Goal: Task Accomplishment & Management: Manage account settings

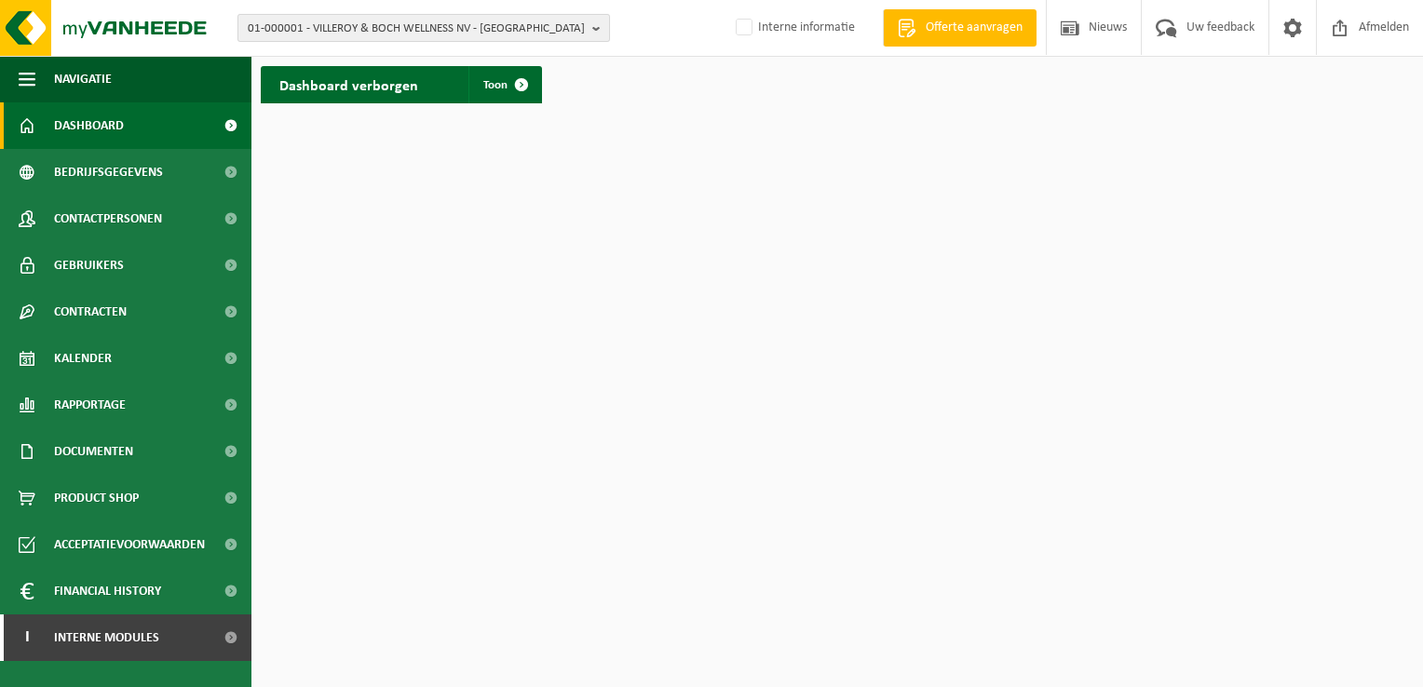
click at [475, 28] on span "01-000001 - VILLEROY & BOCH WELLNESS NV - [GEOGRAPHIC_DATA]" at bounding box center [416, 29] width 337 height 28
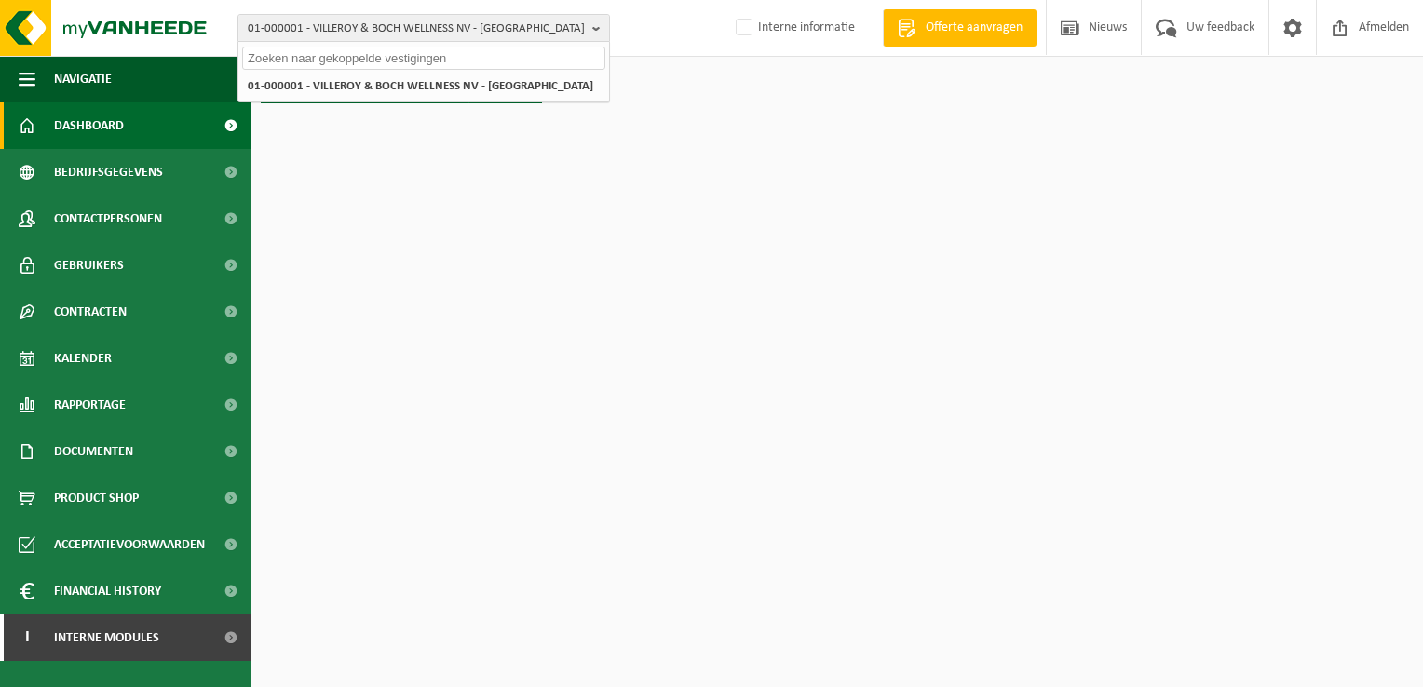
click at [426, 53] on input "text" at bounding box center [423, 58] width 363 height 23
click at [428, 36] on span "01-000001 - VILLEROY & BOCH WELLNESS NV - ROESELARE" at bounding box center [416, 29] width 337 height 28
click at [597, 26] on button "01-000001 - VILLEROY & BOCH WELLNESS NV - ROESELARE" at bounding box center [423, 28] width 372 height 28
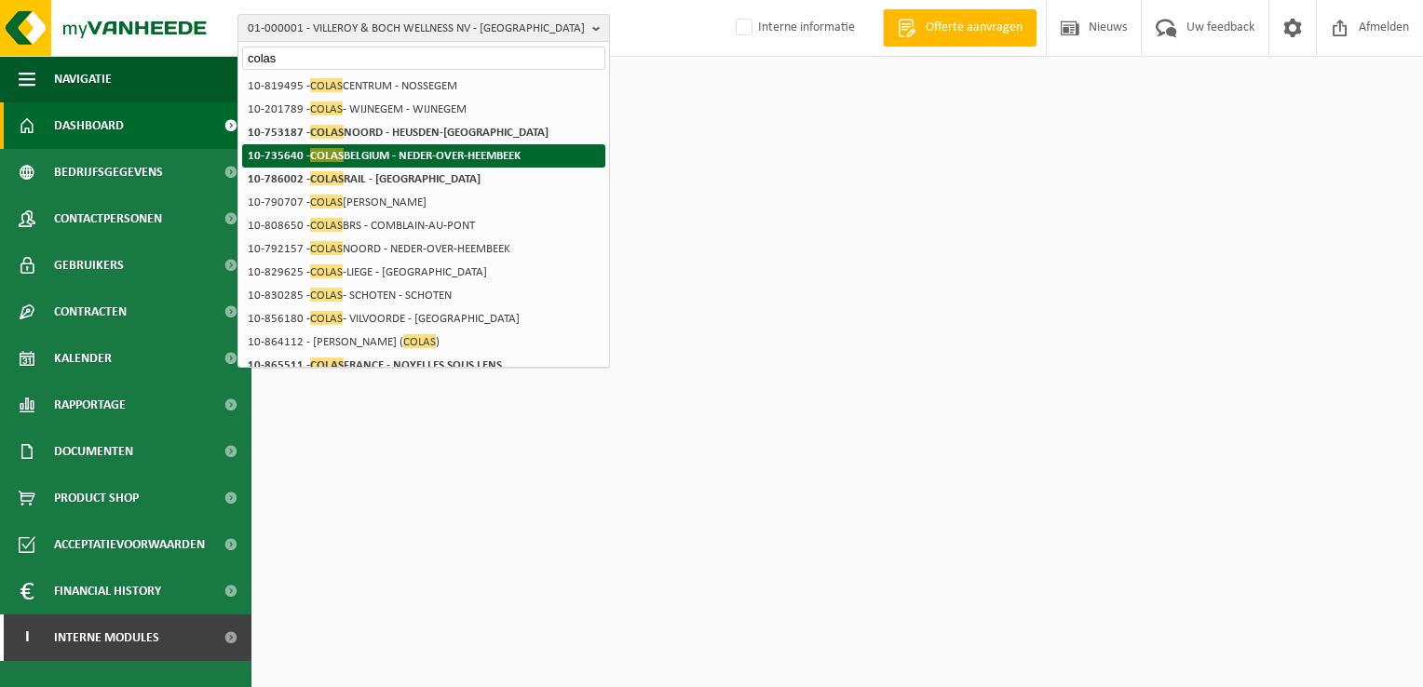
type input "colas"
click at [413, 155] on strong "10-735640 - COLAS BELGIUM - NEDER-OVER-HEEMBEEK" at bounding box center [384, 155] width 273 height 14
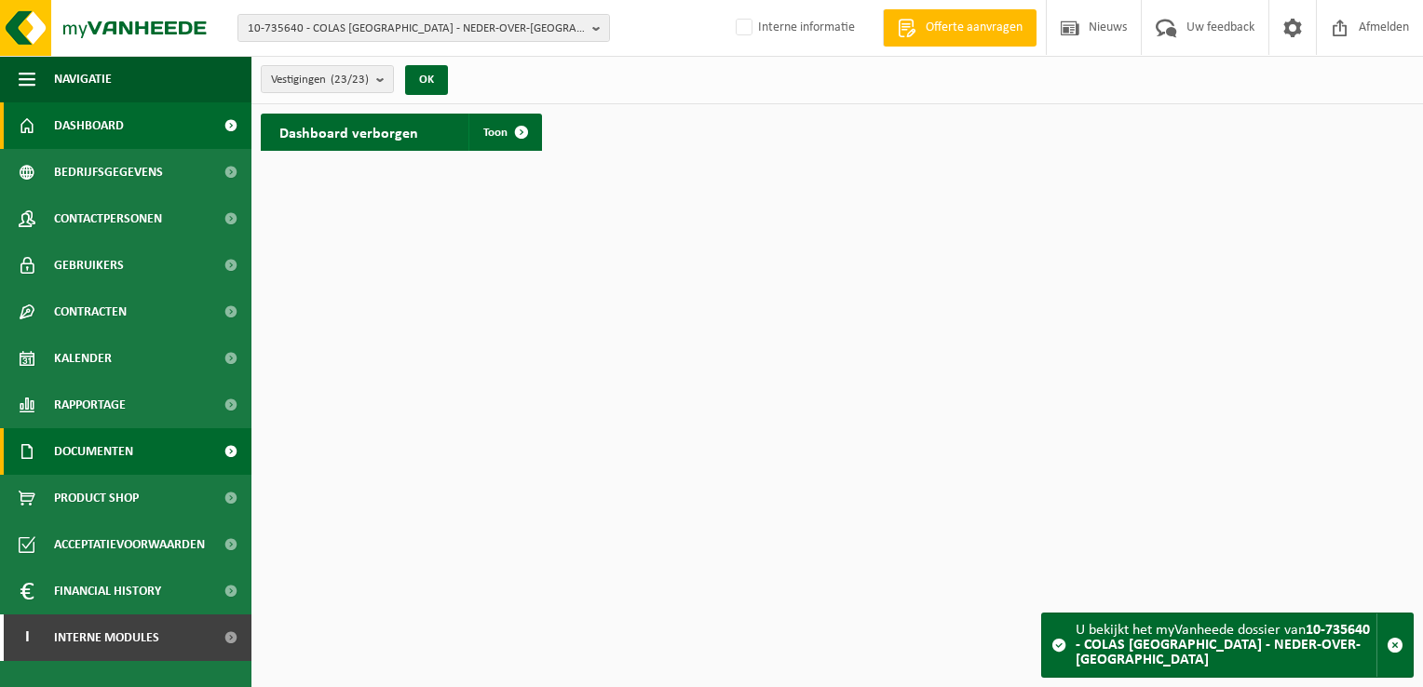
click at [227, 443] on span at bounding box center [230, 451] width 42 height 47
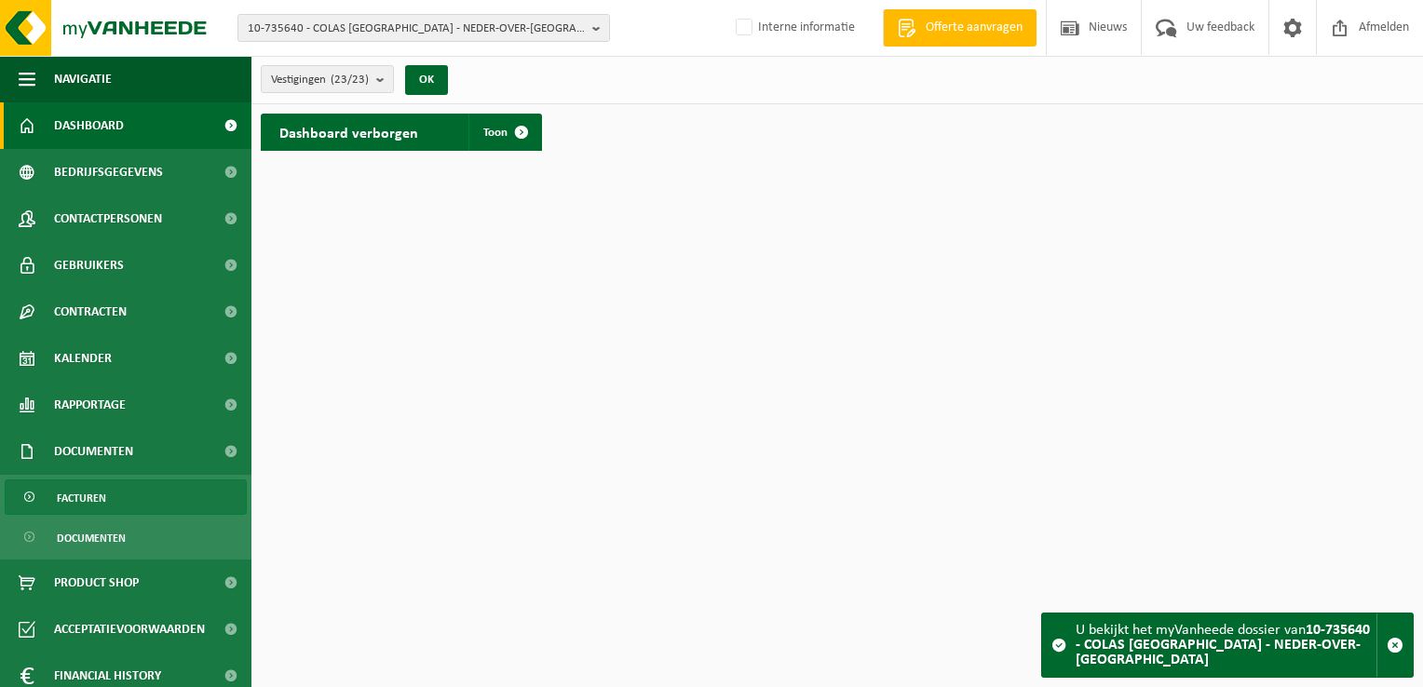
click at [153, 490] on link "Facturen" at bounding box center [126, 496] width 242 height 35
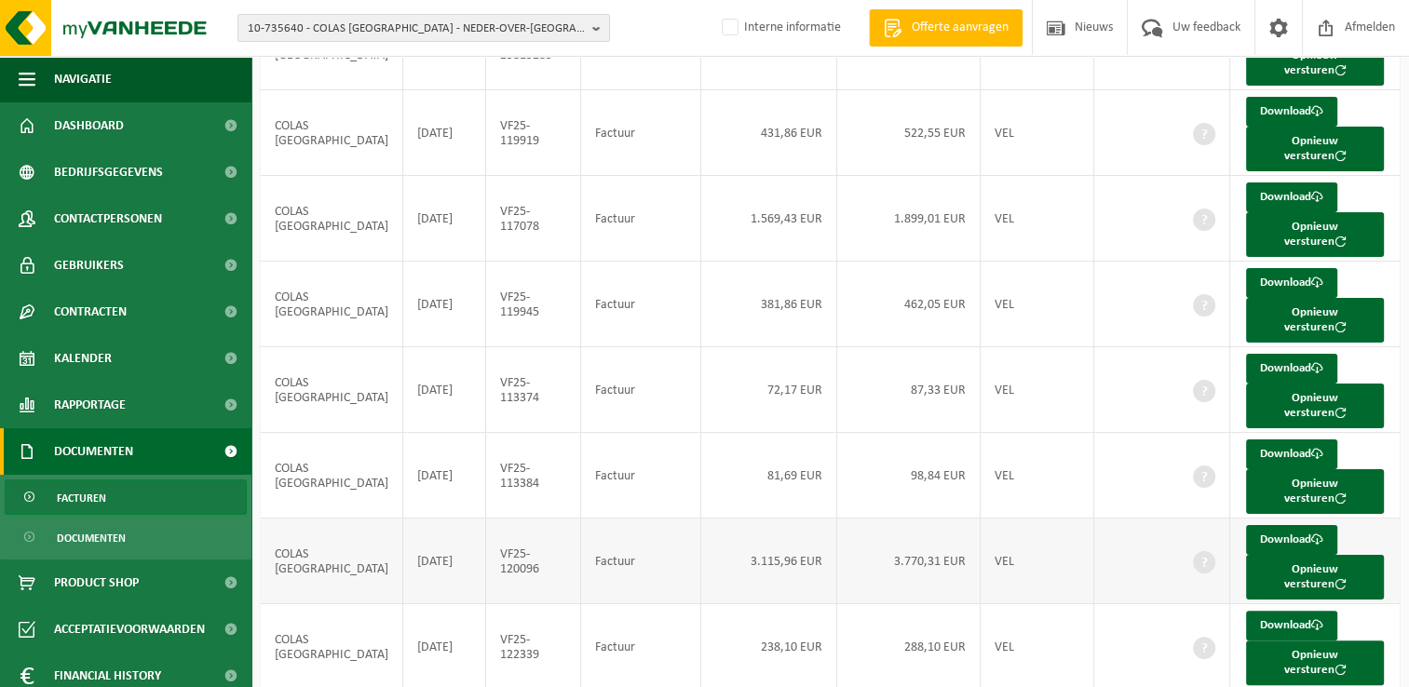
scroll to position [360, 0]
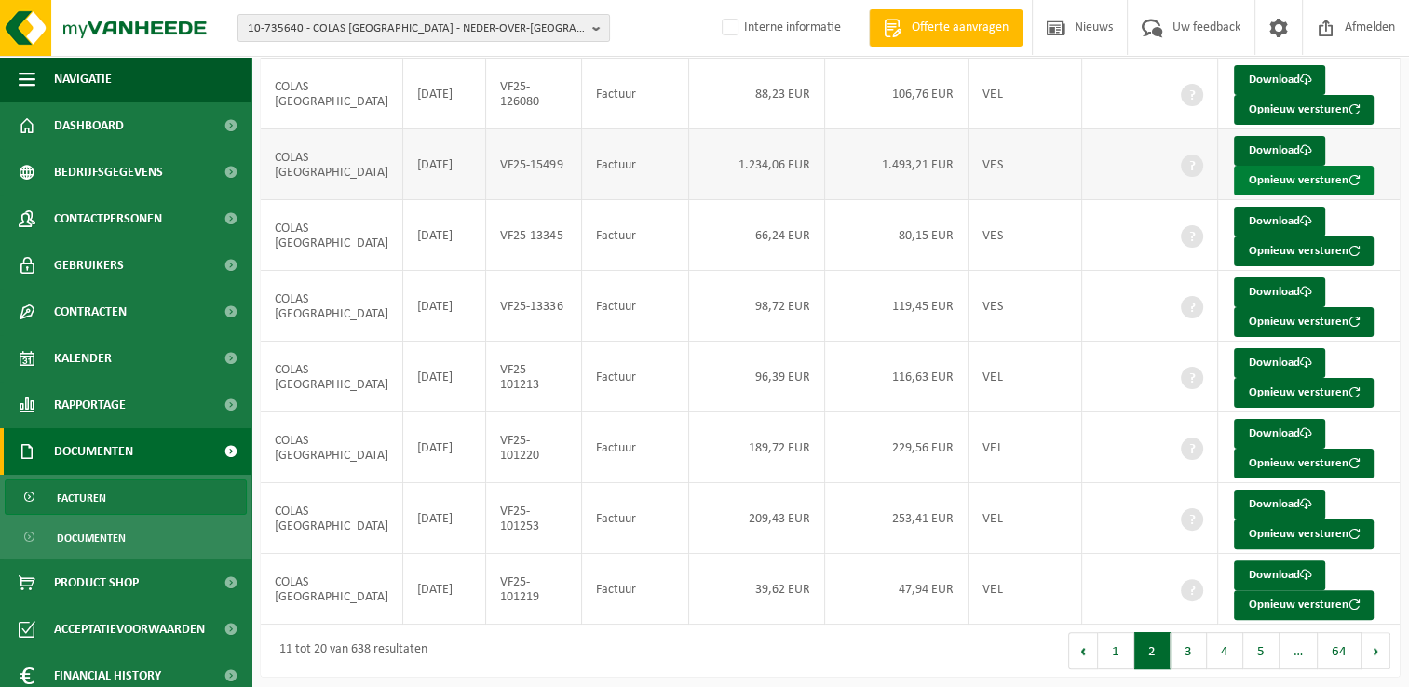
click at [1261, 176] on button "Opnieuw versturen" at bounding box center [1304, 181] width 140 height 30
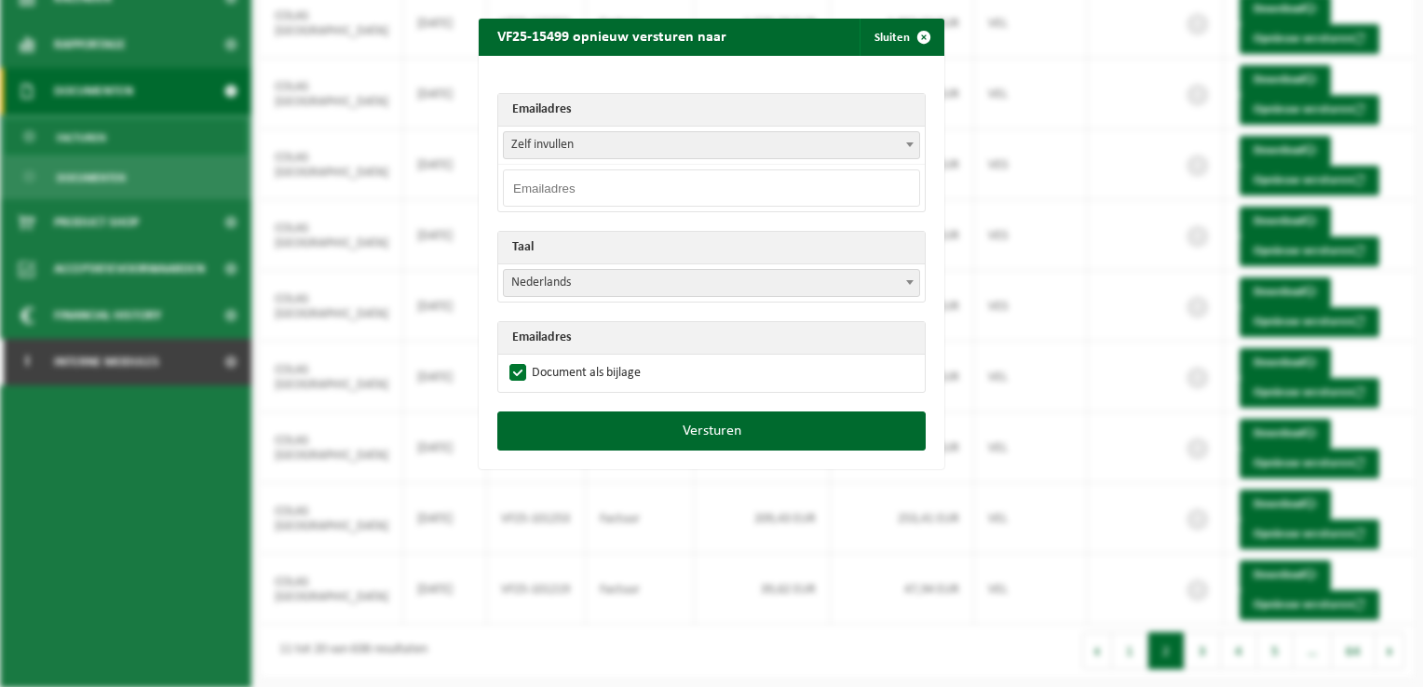
click at [888, 144] on span "Zelf invullen" at bounding box center [711, 145] width 415 height 26
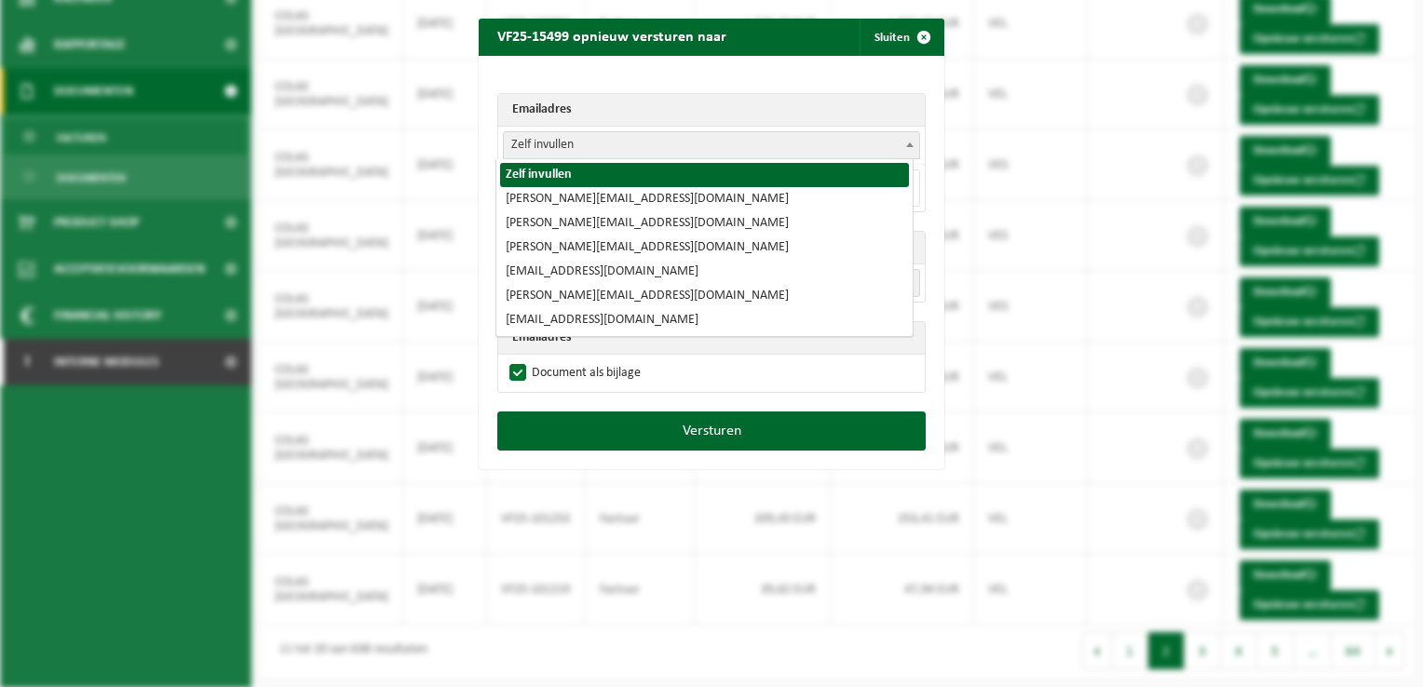
click at [564, 140] on span "Zelf invullen" at bounding box center [711, 145] width 415 height 26
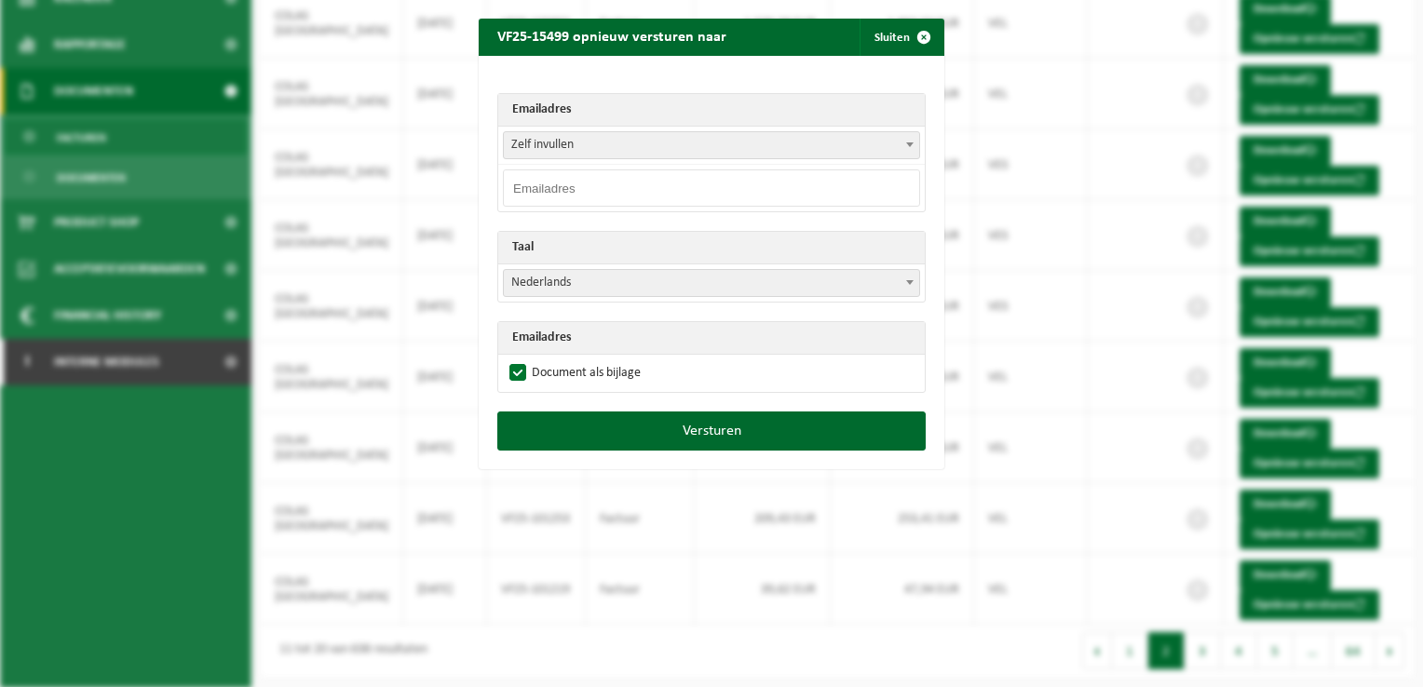
click at [540, 192] on input "email" at bounding box center [711, 187] width 417 height 37
paste input "mailto:comptawallonie@colas.be"
type input "mailto:comptawallonie@colas.be"
click at [542, 187] on input "mailto:comptawallonie@colas.be" at bounding box center [711, 187] width 417 height 37
drag, startPoint x: 540, startPoint y: 186, endPoint x: 384, endPoint y: 181, distance: 156.5
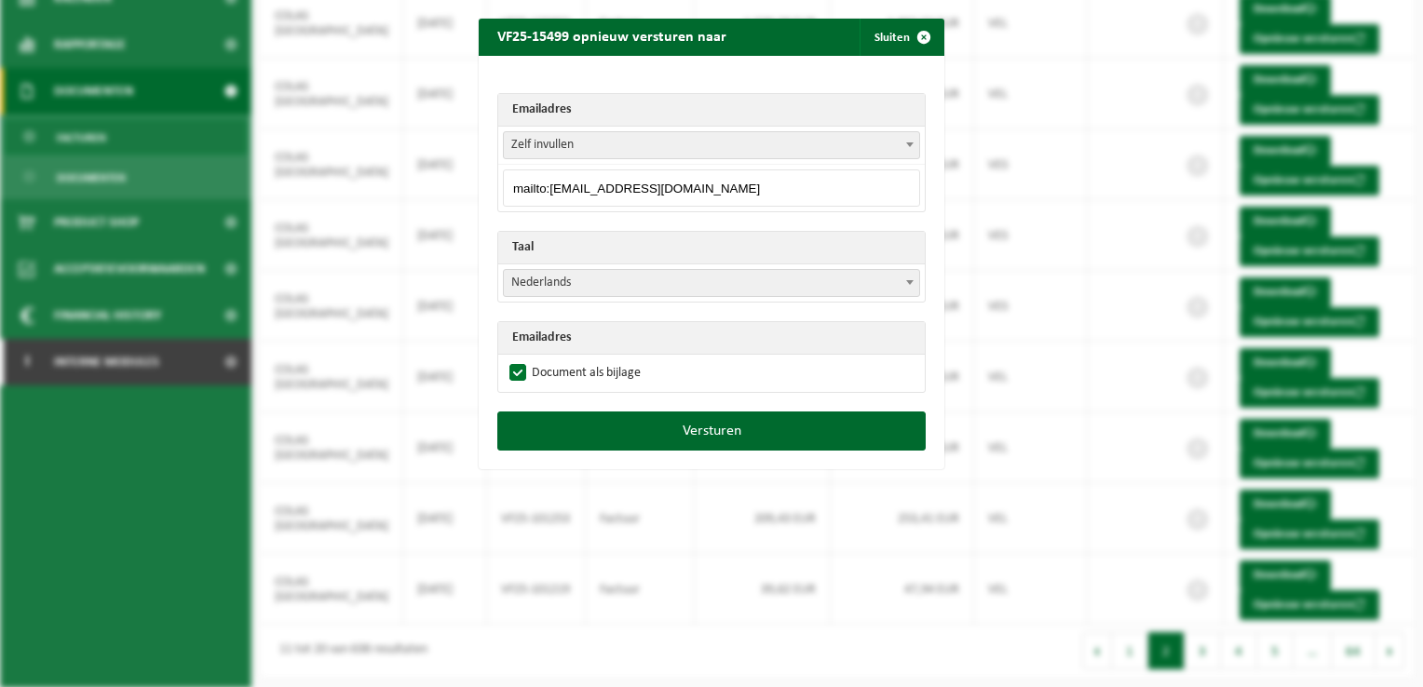
click at [397, 182] on div "VF25-15499 opnieuw versturen naar Sluiten Emailadres Zelf invullen pascal.kluse…" at bounding box center [711, 343] width 1423 height 687
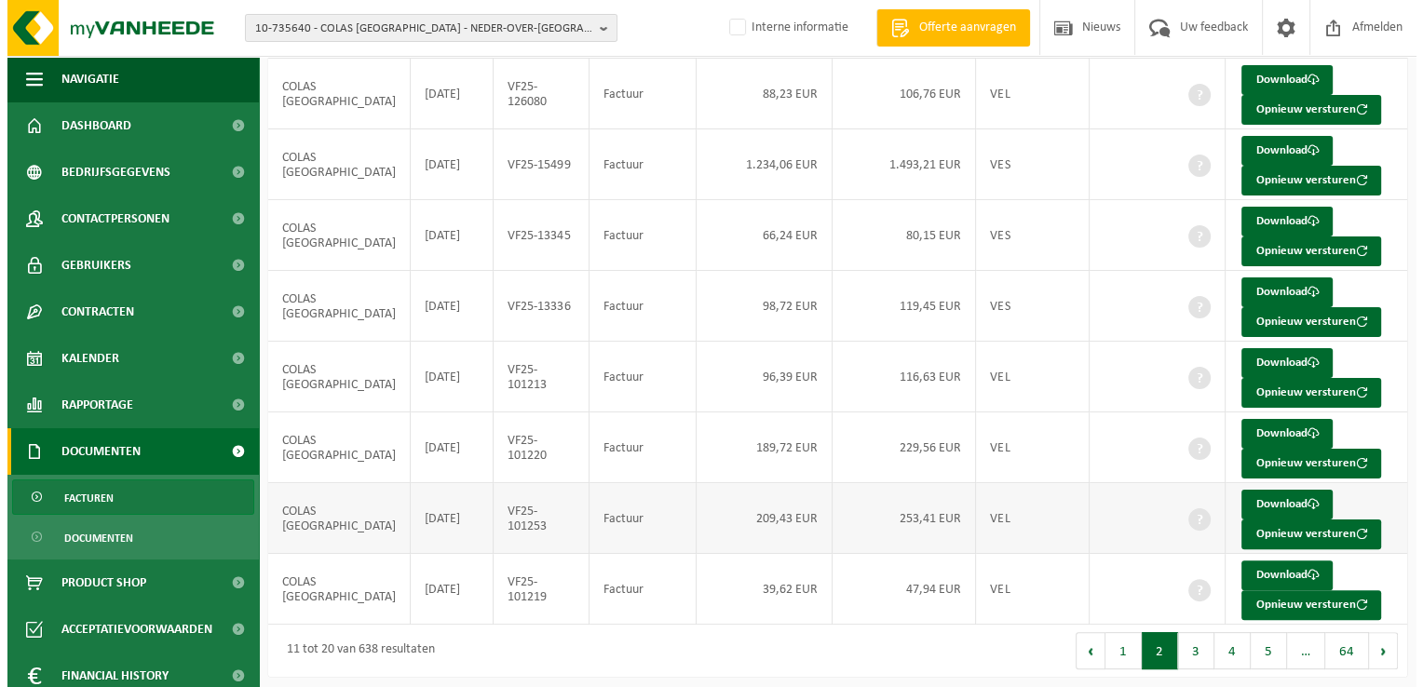
scroll to position [0, 0]
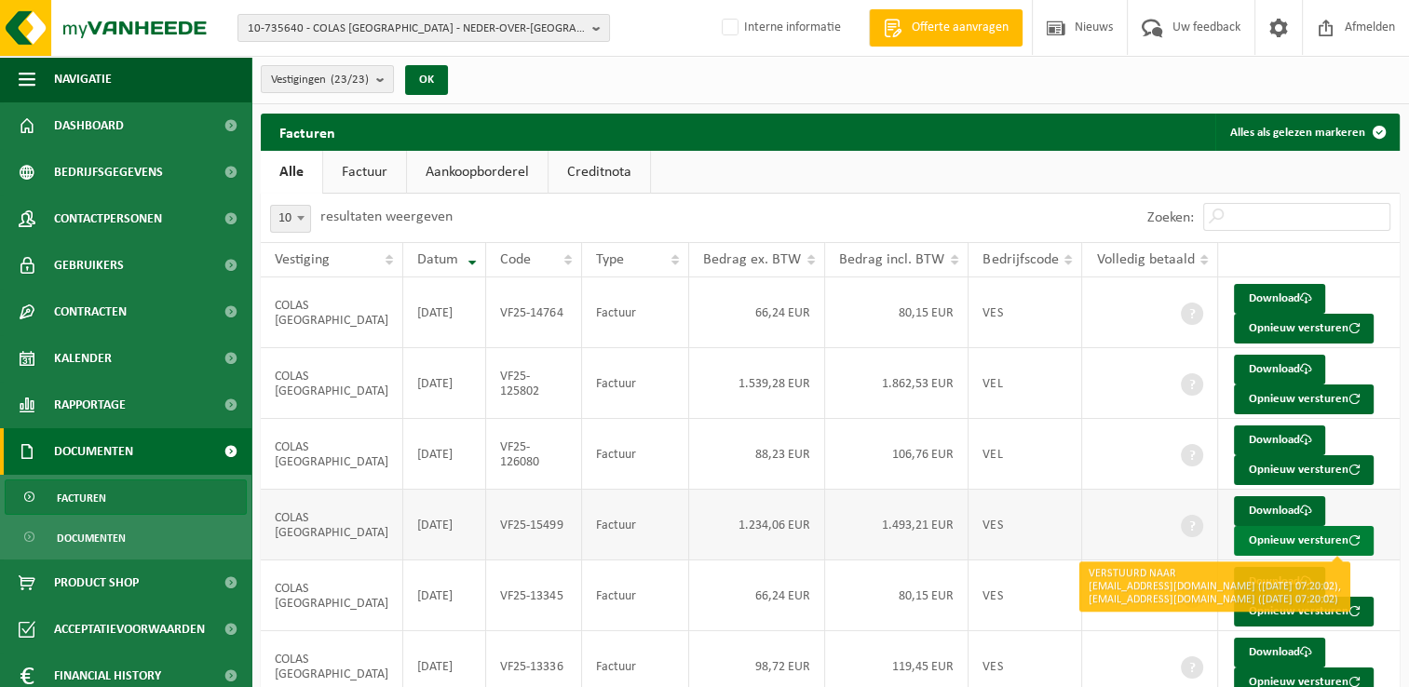
click at [1284, 536] on button "Opnieuw versturen" at bounding box center [1304, 541] width 140 height 30
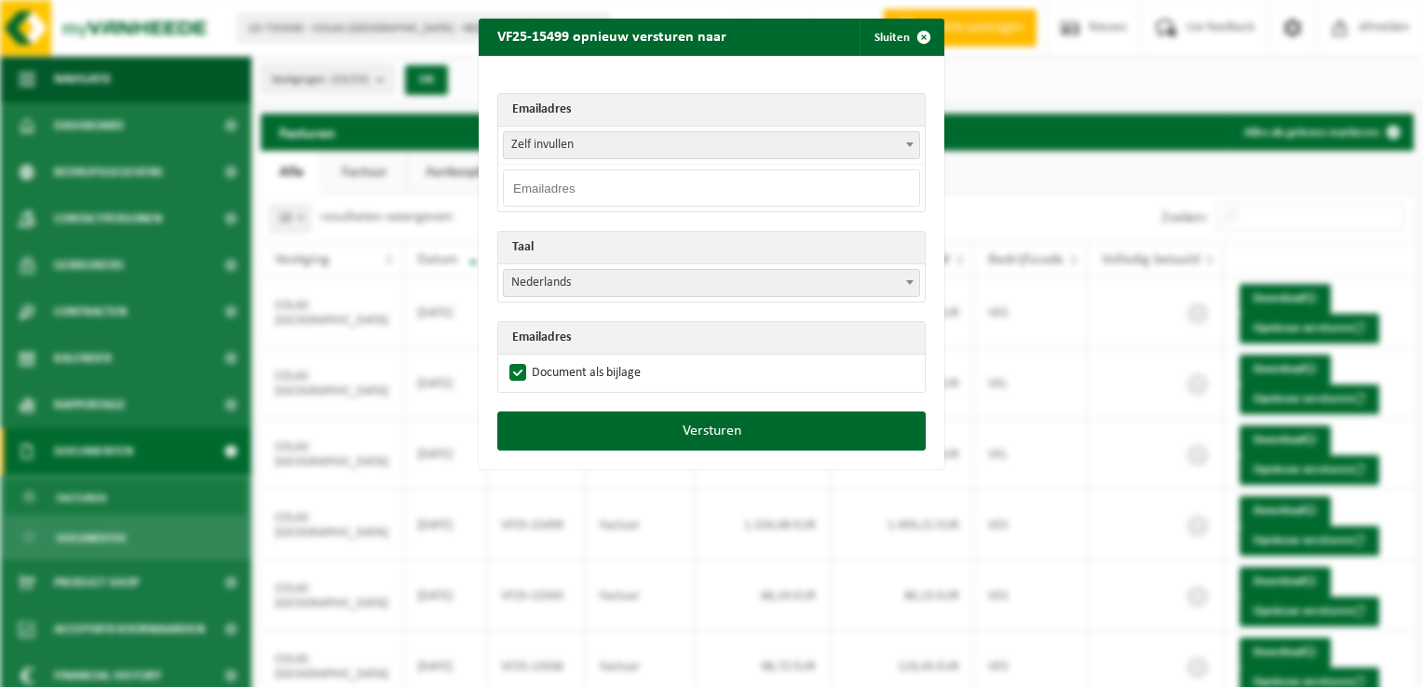
click at [563, 182] on input "email" at bounding box center [711, 187] width 417 height 37
paste input "mailto:comptawallonie@colas.be"
click at [540, 188] on input "mailto:comptawallonie@colas.be" at bounding box center [711, 187] width 417 height 37
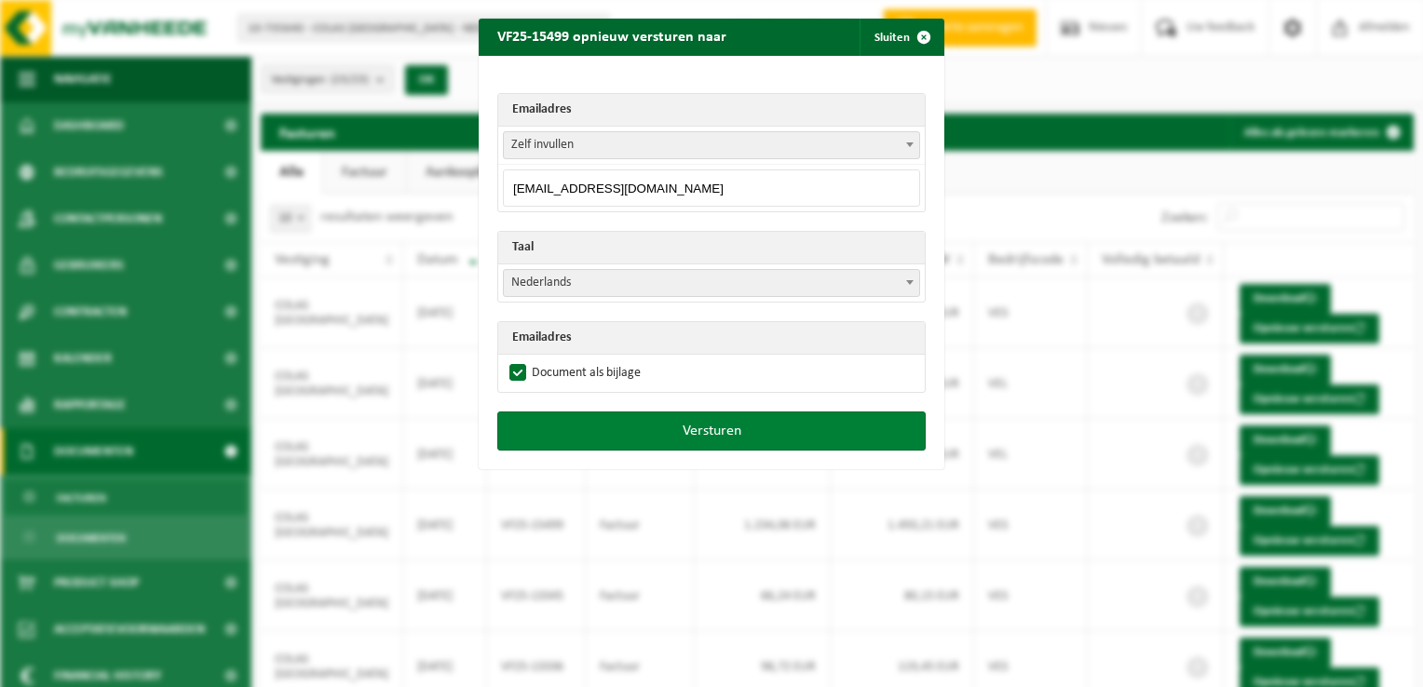
type input "comptawallonie@colas.be"
click at [741, 433] on button "Versturen" at bounding box center [711, 430] width 428 height 39
